Goal: Information Seeking & Learning: Check status

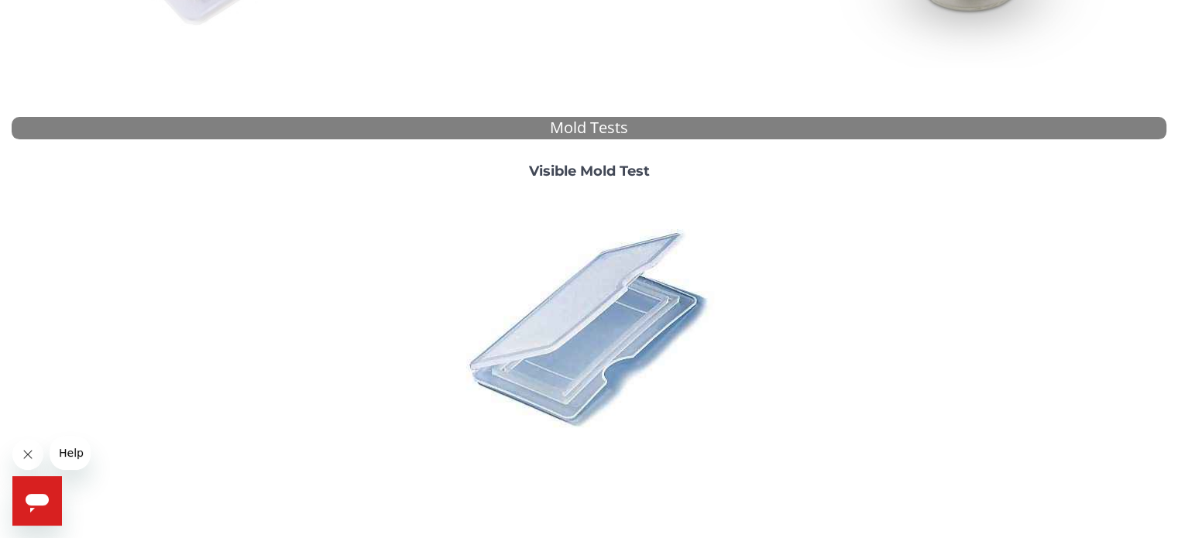
scroll to position [576, 0]
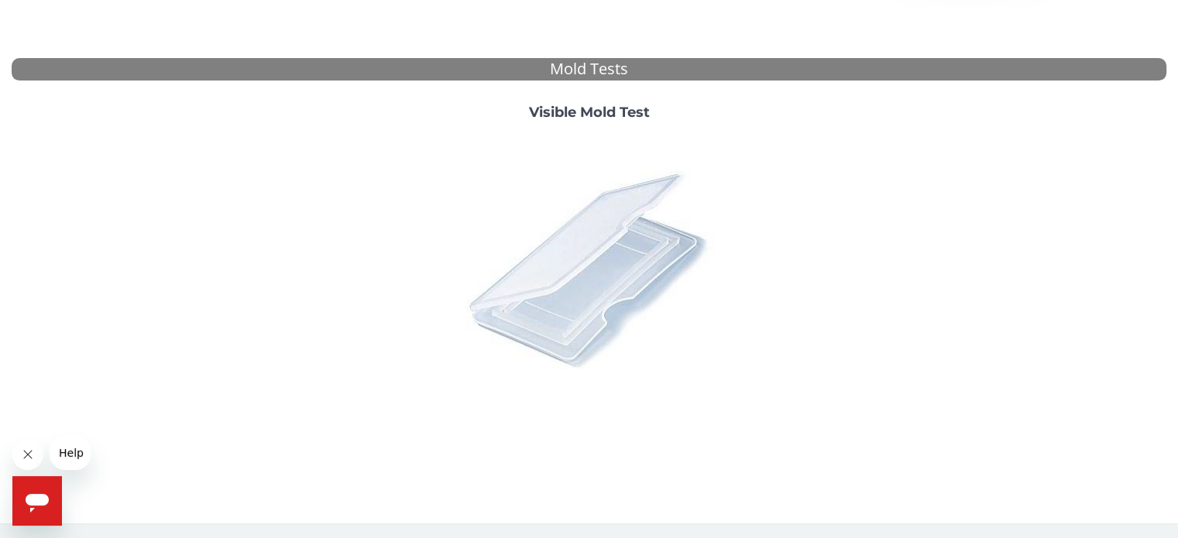
click at [567, 266] on img at bounding box center [589, 268] width 271 height 271
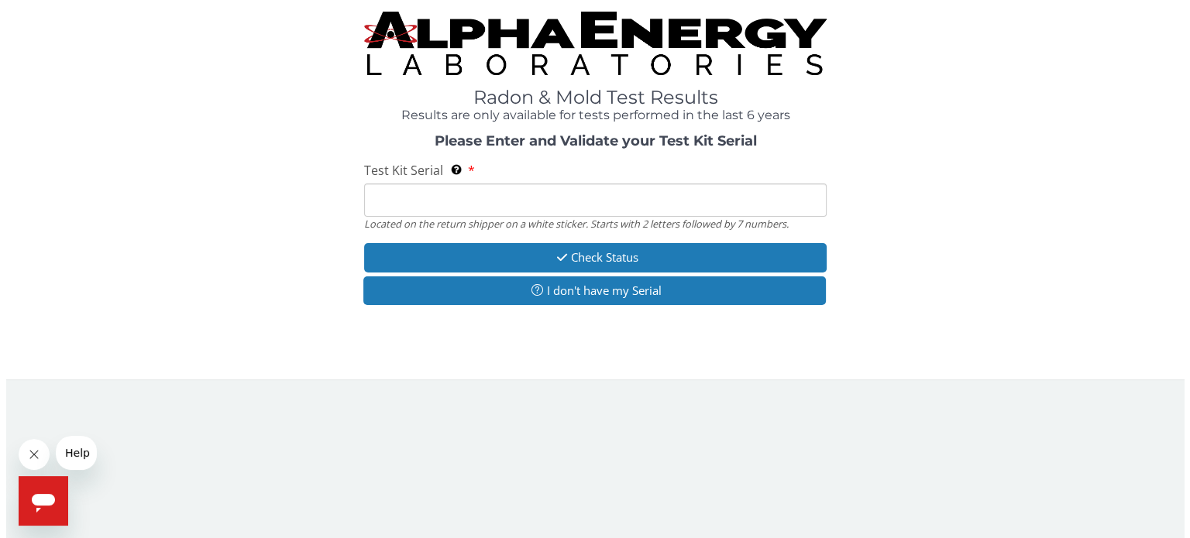
scroll to position [0, 0]
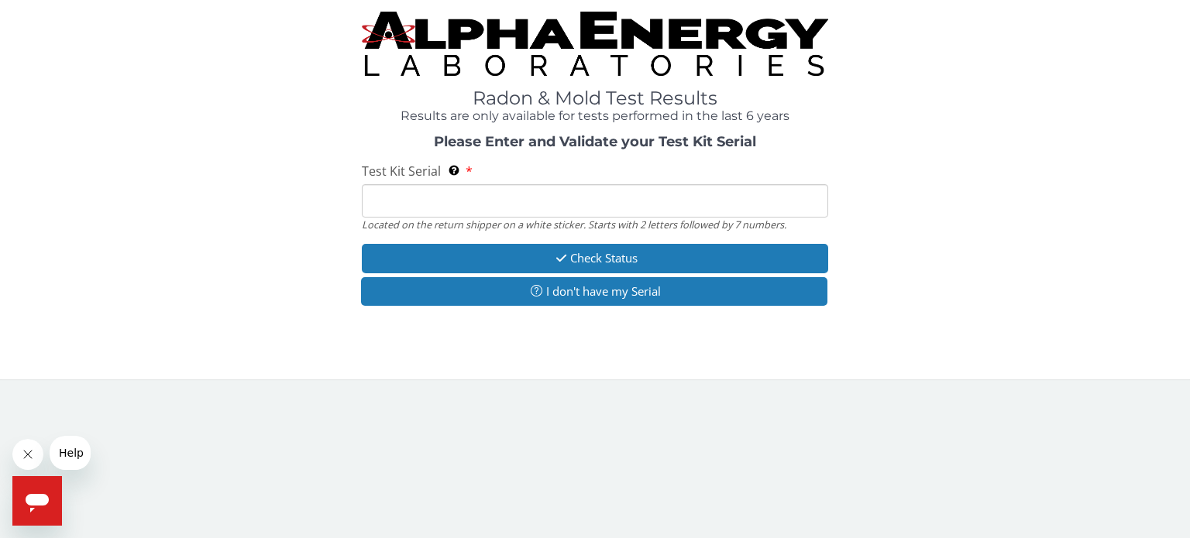
click at [520, 206] on input "Test Kit Serial Located on the return shipper on a white sticker. Starts with 2…" at bounding box center [595, 200] width 466 height 33
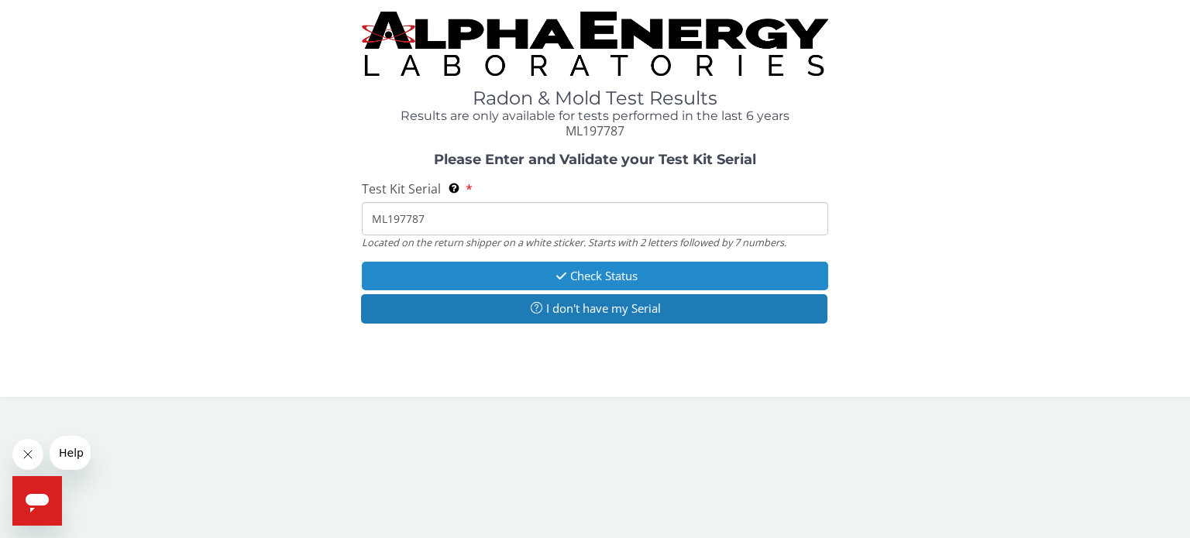
type input "ML197787"
click at [546, 277] on button "Check Status" at bounding box center [595, 276] width 466 height 29
